Goal: Task Accomplishment & Management: Use online tool/utility

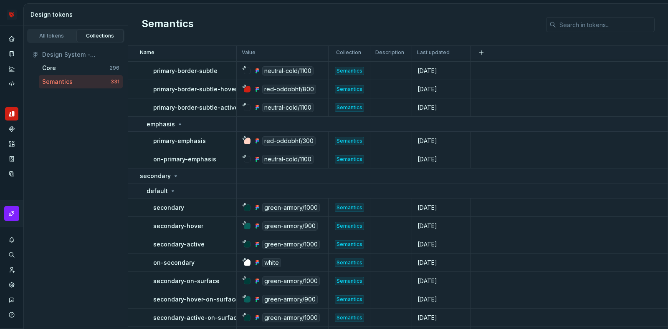
scroll to position [1147, 0]
click at [15, 24] on button "Expand sidebar" at bounding box center [18, 26] width 12 height 12
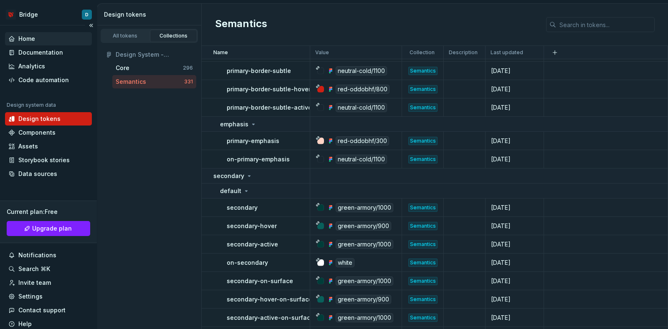
click at [33, 38] on div "Home" at bounding box center [26, 39] width 17 height 8
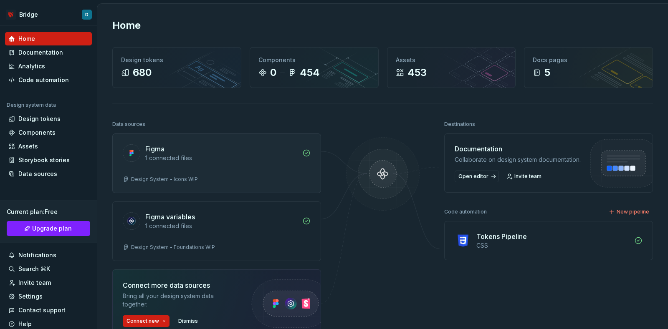
click at [233, 169] on div "Design System - Icons WIP" at bounding box center [217, 181] width 208 height 24
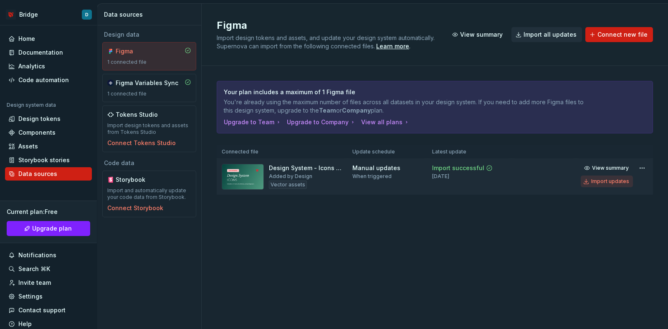
click at [622, 182] on div "Import updates" at bounding box center [610, 181] width 38 height 7
click at [607, 180] on div "Import updates" at bounding box center [610, 181] width 38 height 7
